Goal: Task Accomplishment & Management: Complete application form

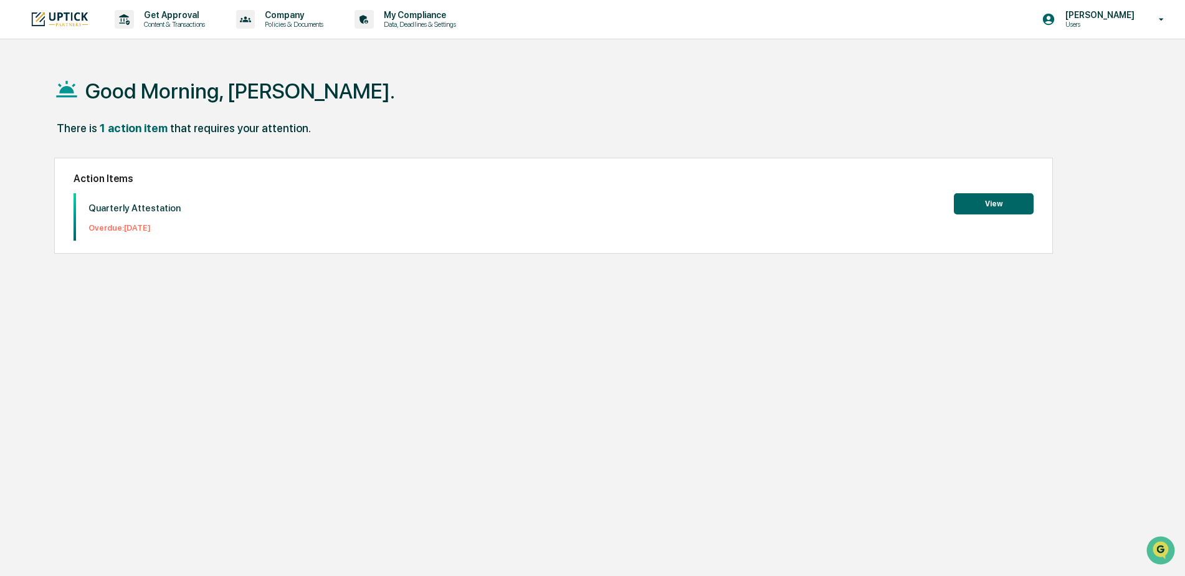
click at [998, 203] on button "View" at bounding box center [994, 203] width 80 height 21
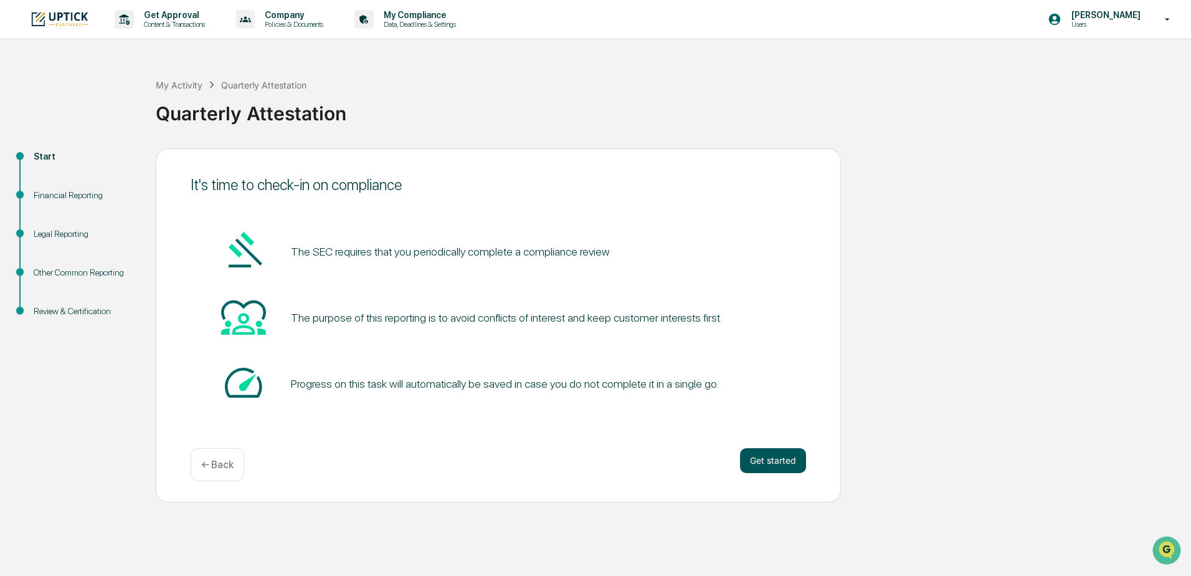
click at [779, 467] on button "Get started" at bounding box center [773, 460] width 66 height 25
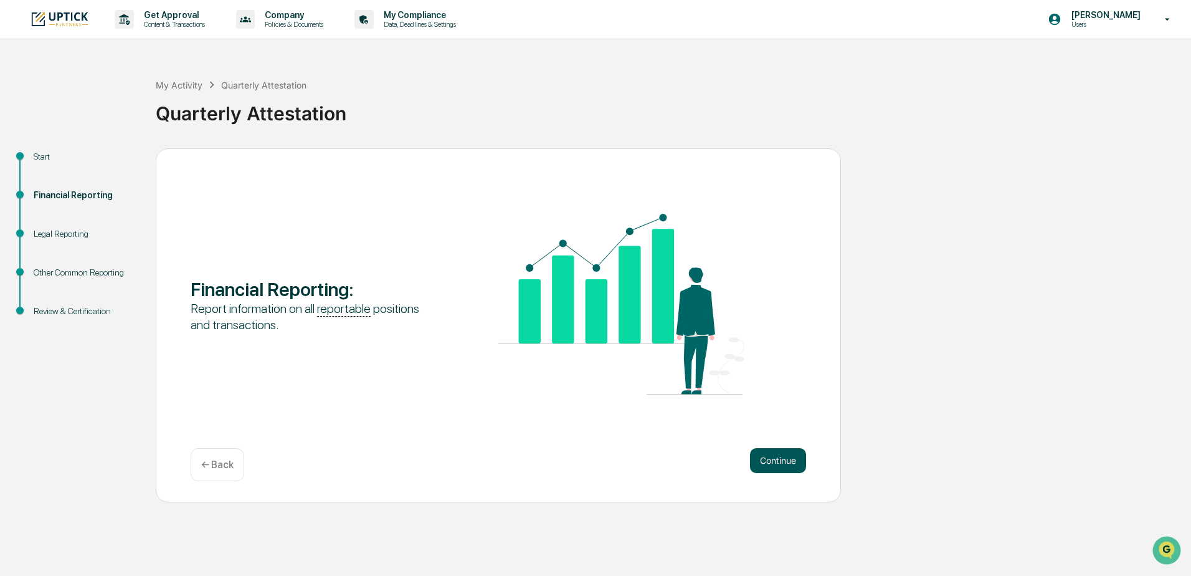
click at [779, 461] on button "Continue" at bounding box center [778, 460] width 56 height 25
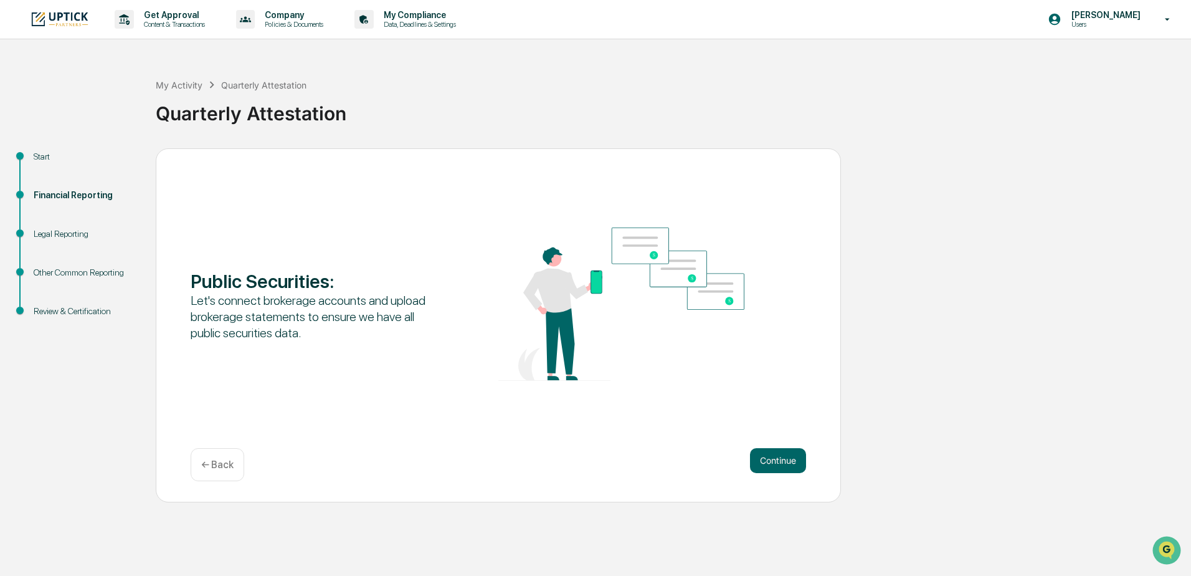
click at [779, 461] on button "Continue" at bounding box center [778, 460] width 56 height 25
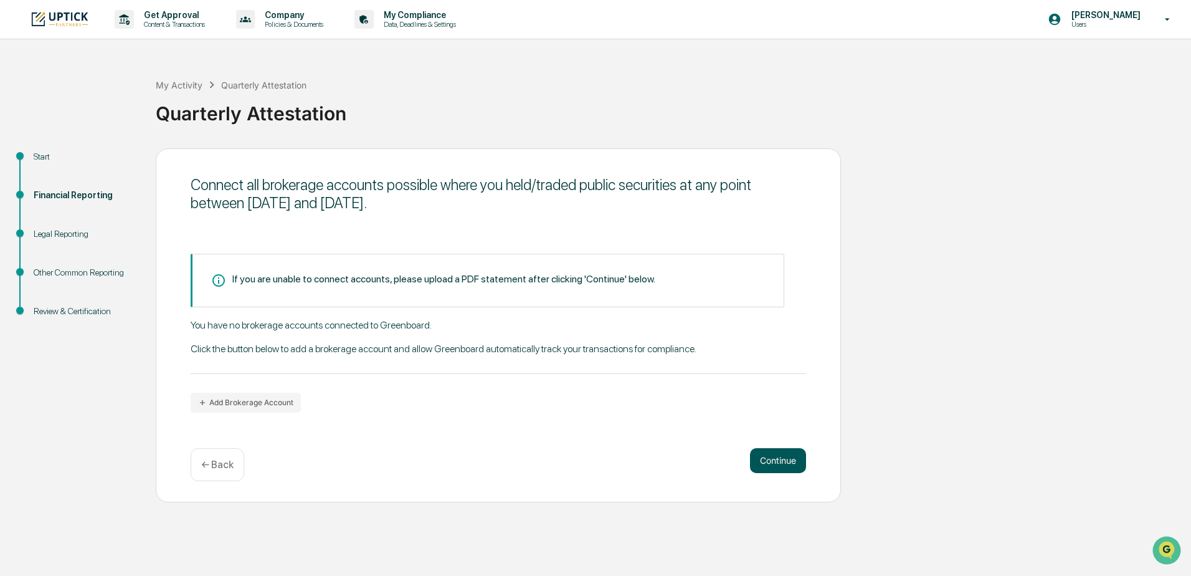
click at [775, 462] on button "Continue" at bounding box center [778, 460] width 56 height 25
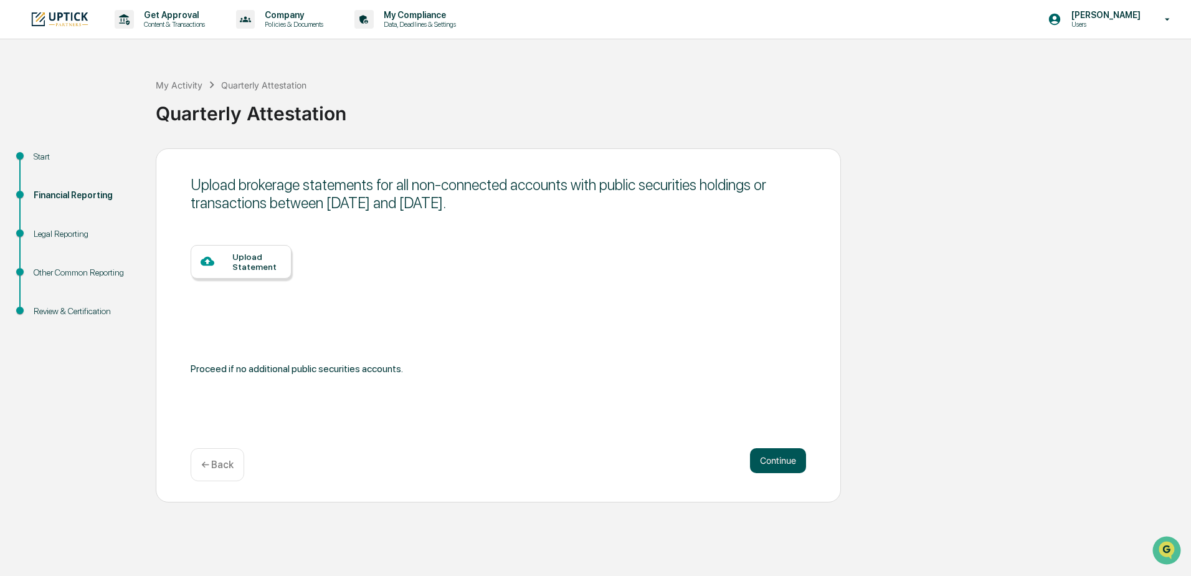
click at [775, 455] on button "Continue" at bounding box center [778, 460] width 56 height 25
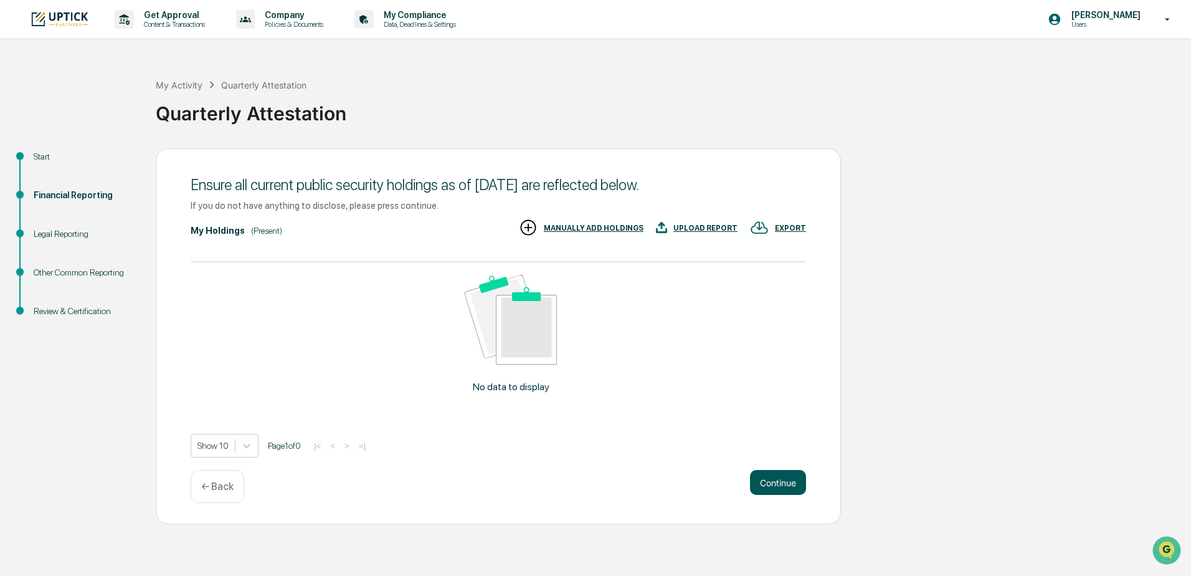
click at [778, 484] on button "Continue" at bounding box center [778, 482] width 56 height 25
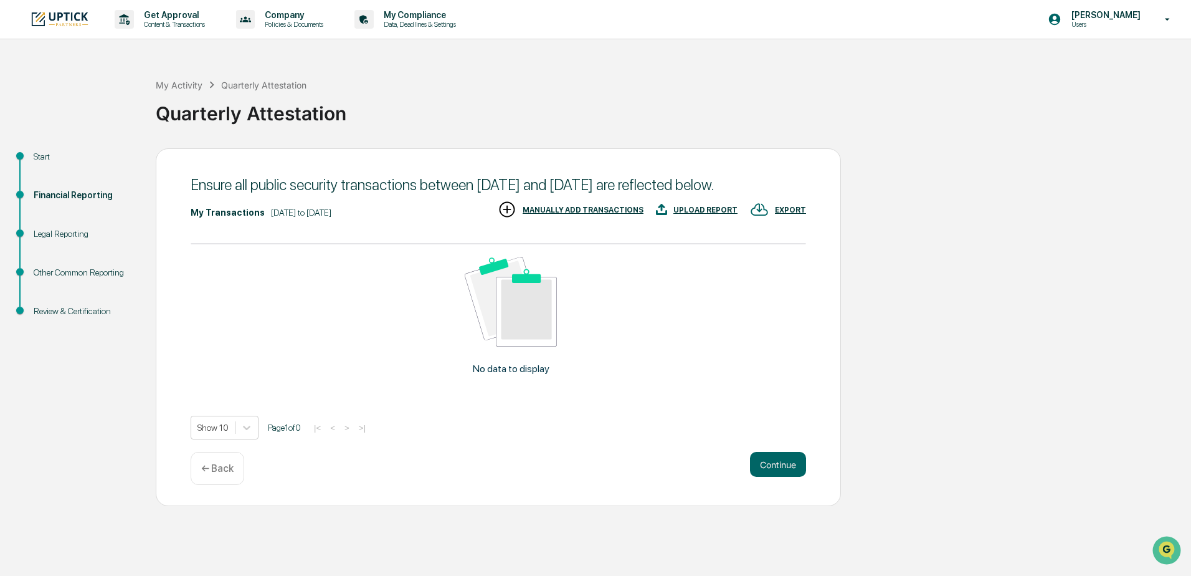
click at [779, 477] on button "Continue" at bounding box center [778, 464] width 56 height 25
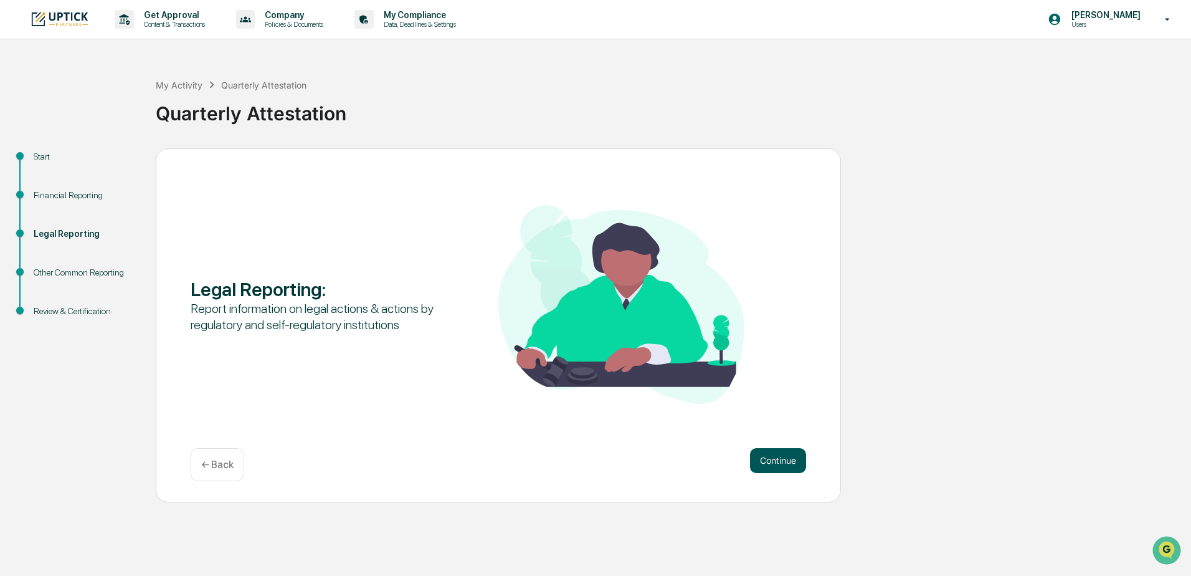
click at [779, 462] on button "Continue" at bounding box center [778, 460] width 56 height 25
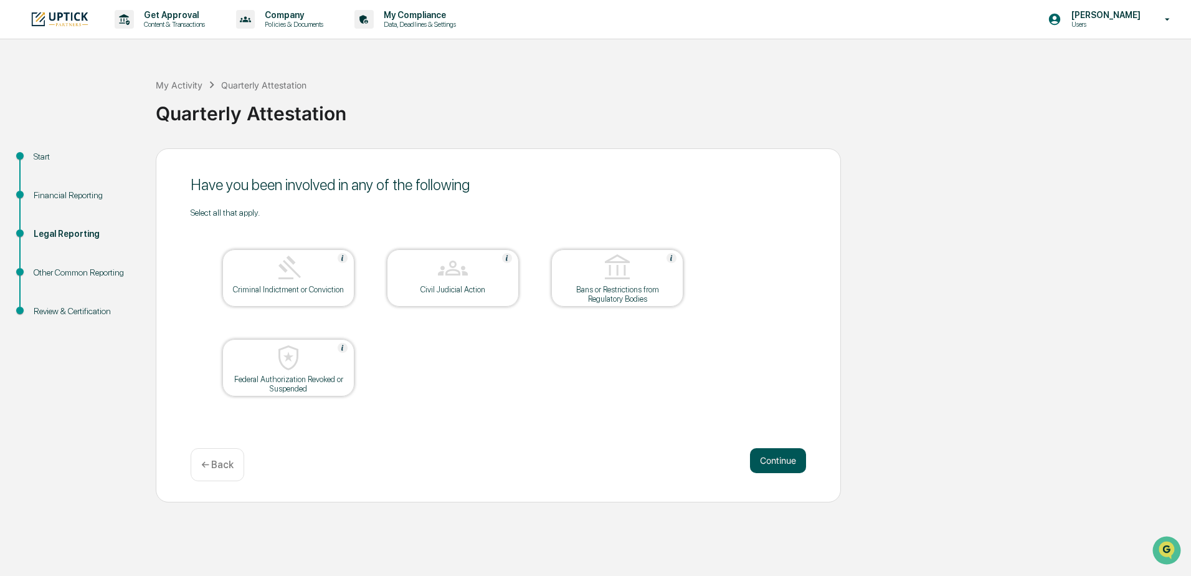
click at [779, 460] on button "Continue" at bounding box center [778, 460] width 56 height 25
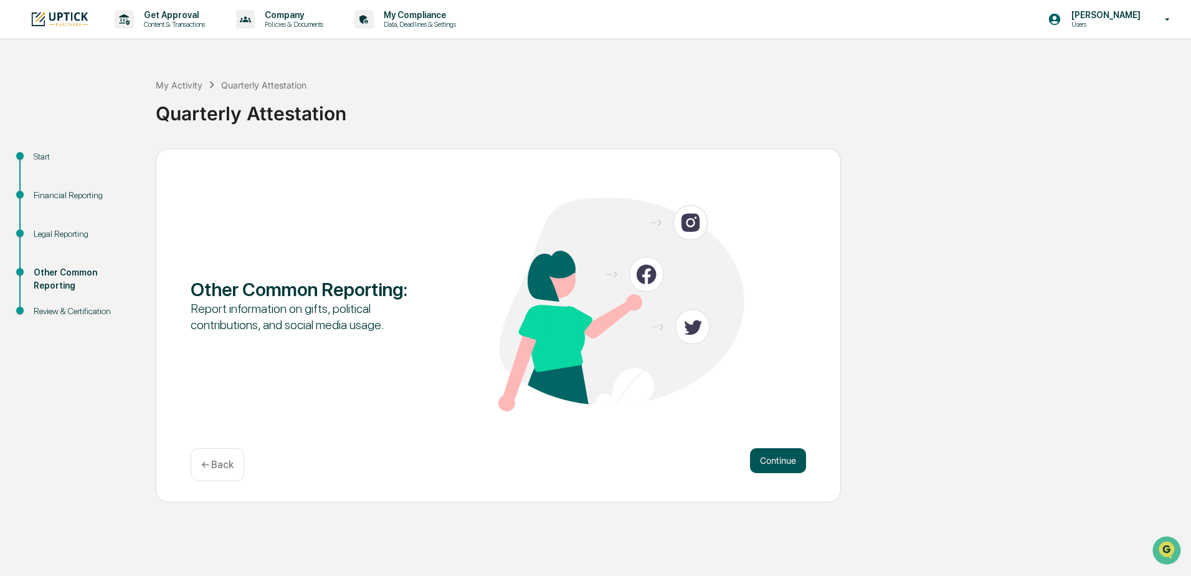
click at [773, 463] on button "Continue" at bounding box center [778, 460] width 56 height 25
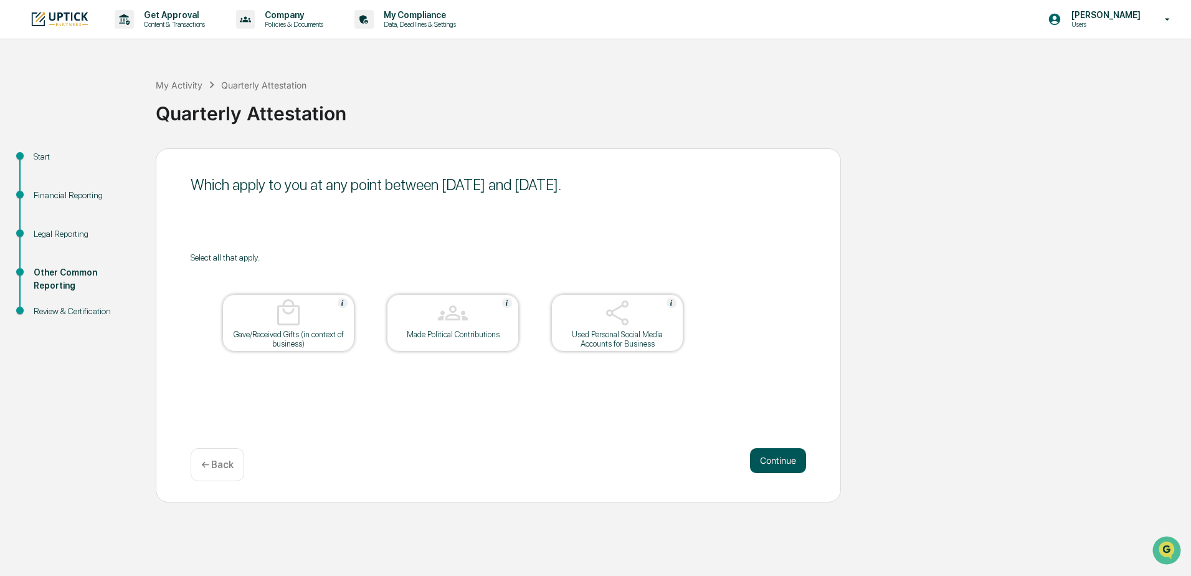
click at [788, 459] on button "Continue" at bounding box center [778, 460] width 56 height 25
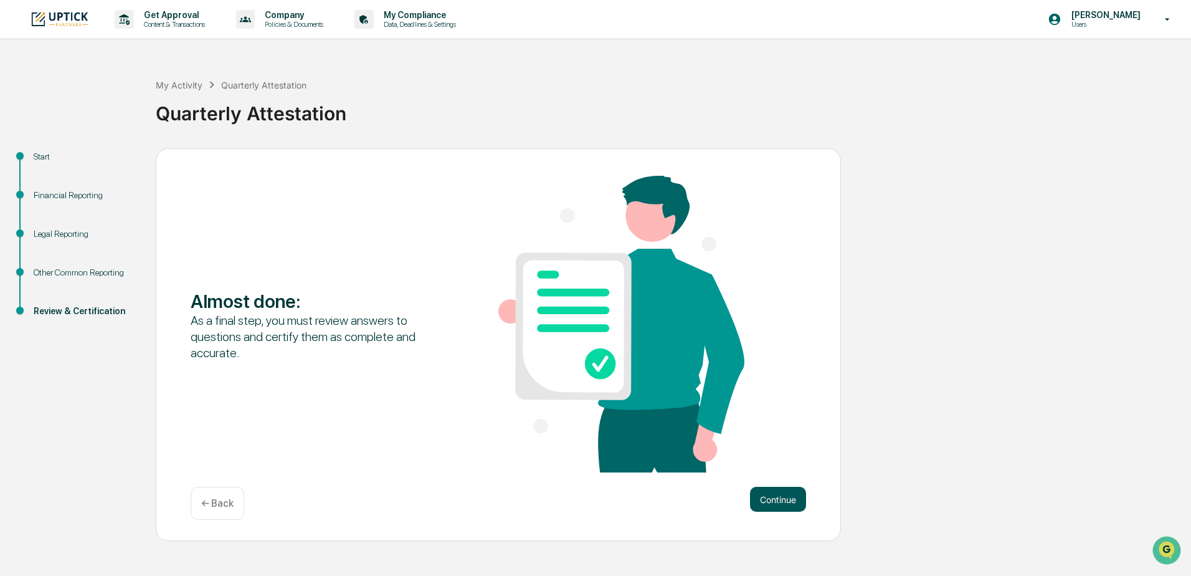
click at [788, 505] on button "Continue" at bounding box center [778, 499] width 56 height 25
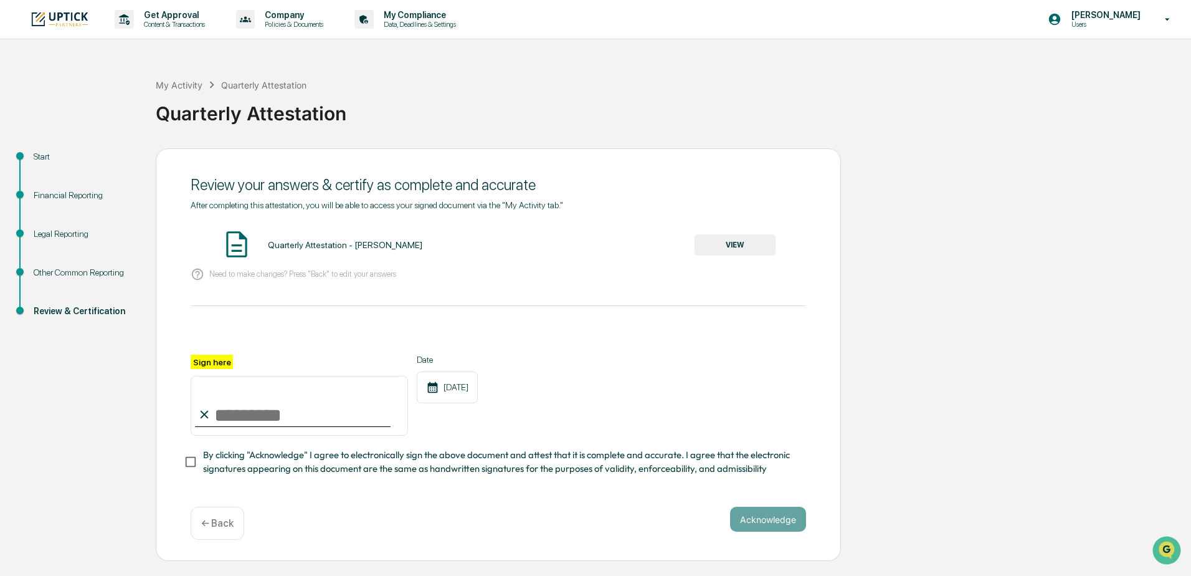
click at [243, 411] on input "Sign here" at bounding box center [299, 406] width 217 height 60
type input "**********"
click at [774, 529] on button "Acknowledge" at bounding box center [768, 519] width 76 height 25
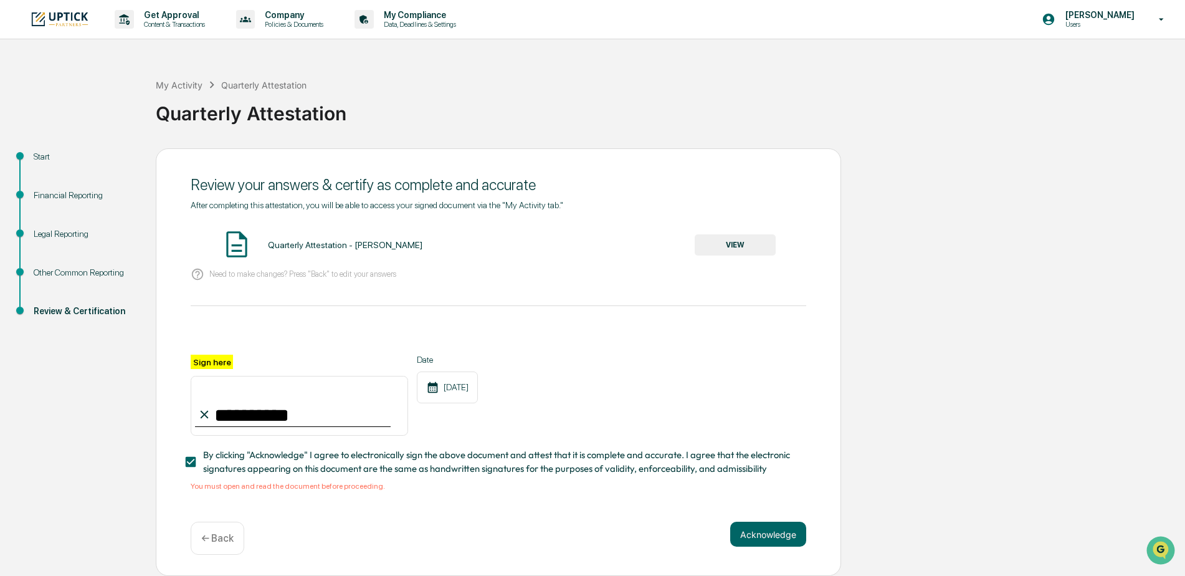
click at [718, 245] on button "VIEW" at bounding box center [735, 244] width 81 height 21
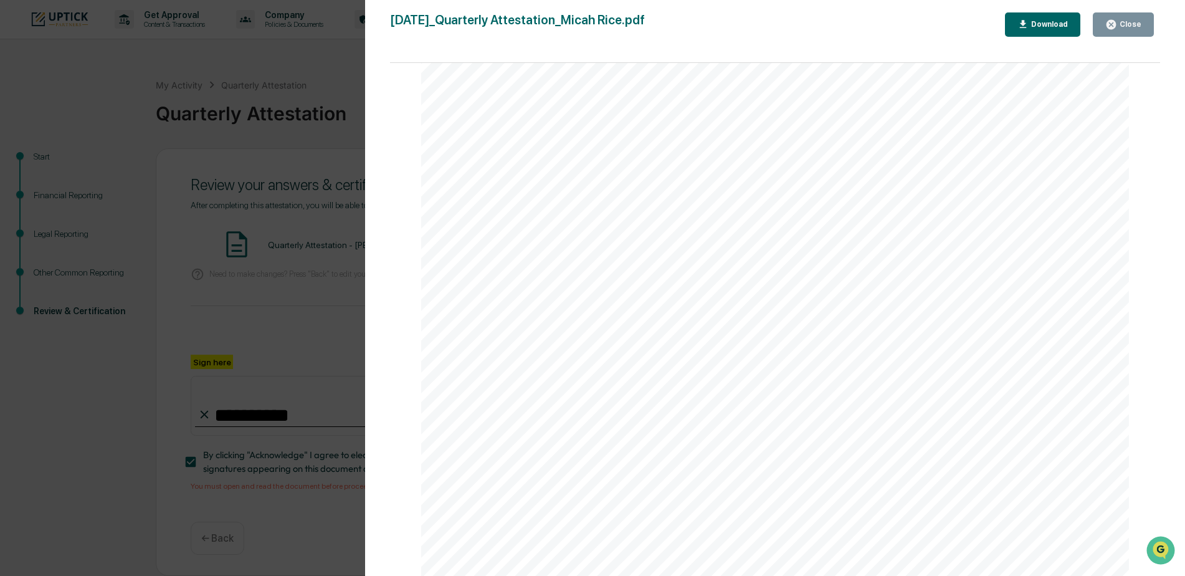
scroll to position [1308, 0]
click at [1130, 19] on div "Close" at bounding box center [1123, 25] width 36 height 12
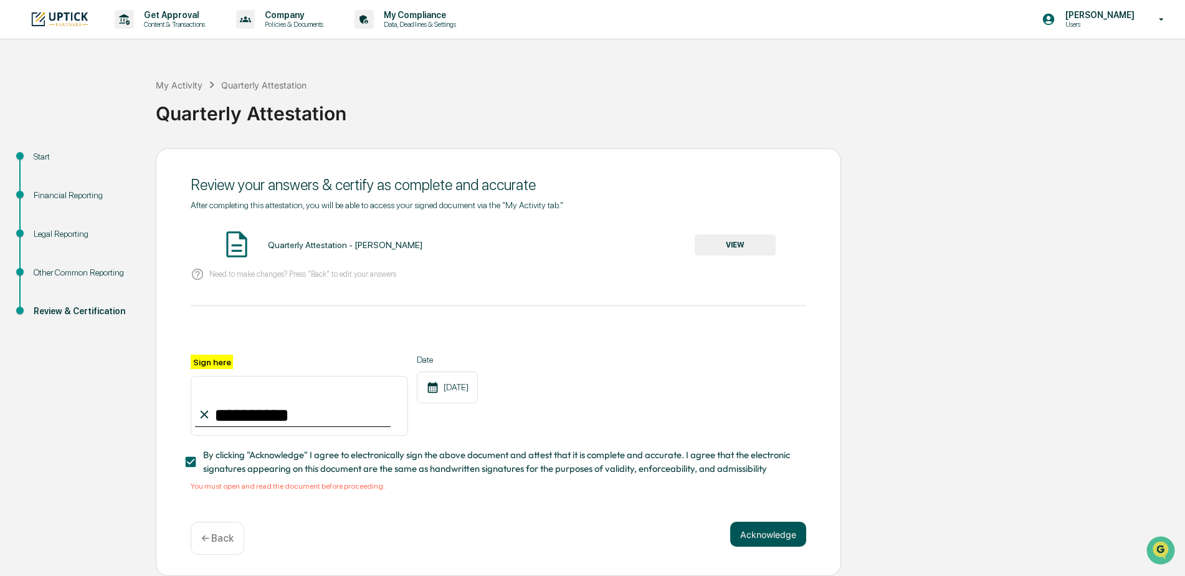
click at [778, 536] on button "Acknowledge" at bounding box center [768, 534] width 76 height 25
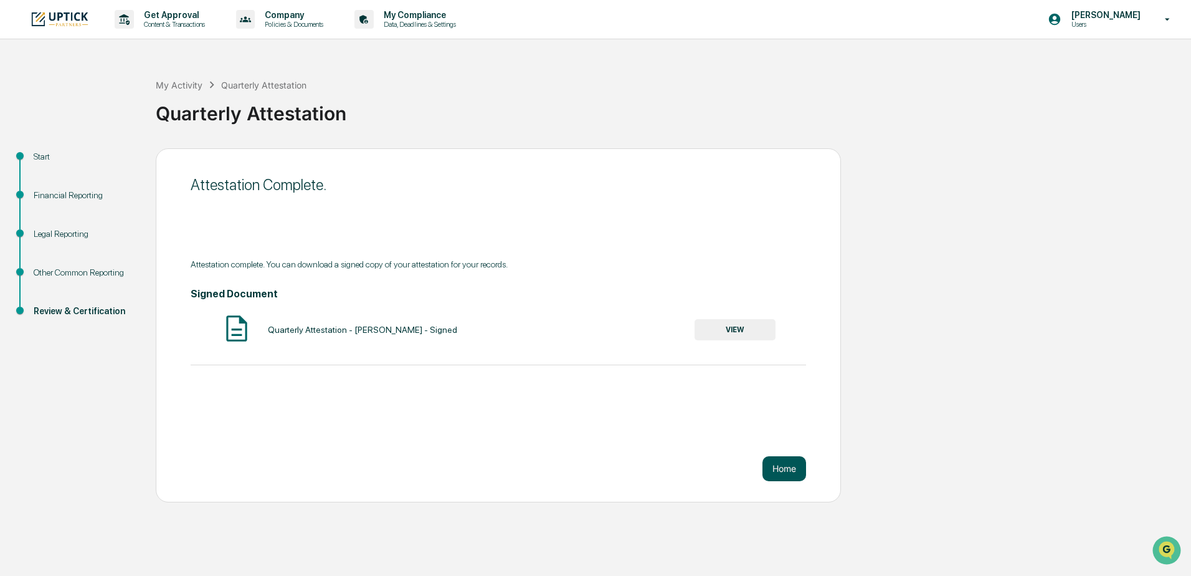
click at [798, 472] on button "Home" at bounding box center [785, 468] width 44 height 25
